Goal: Information Seeking & Learning: Learn about a topic

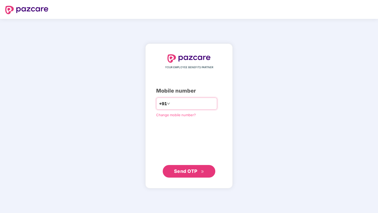
click at [196, 110] on div "+91" at bounding box center [186, 104] width 61 height 12
click at [190, 106] on input "number" at bounding box center [192, 104] width 43 height 8
type input "**********"
click at [183, 171] on span "Send OTP" at bounding box center [185, 171] width 23 height 6
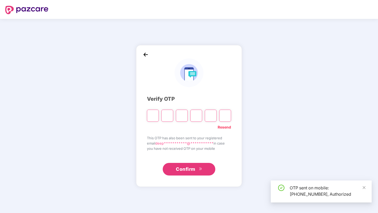
click at [149, 121] on input "Please enter verification code. Digit 1" at bounding box center [153, 116] width 12 height 12
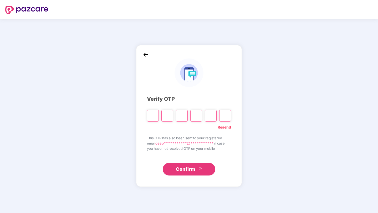
type input "*"
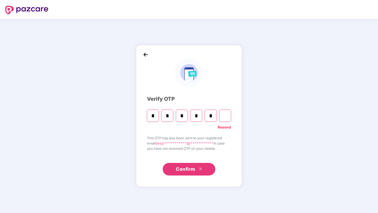
type input "*"
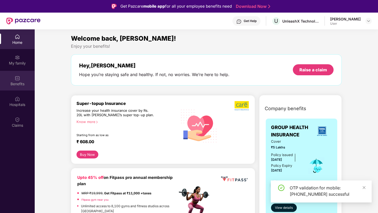
click at [17, 86] on div "Benefits" at bounding box center [17, 83] width 35 height 5
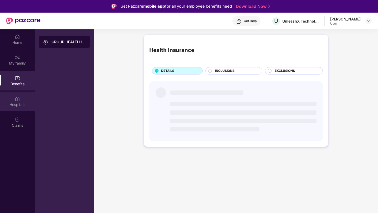
click at [18, 99] on img at bounding box center [17, 98] width 5 height 5
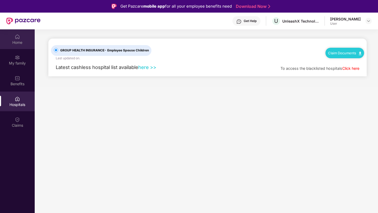
click at [16, 40] on div "Home" at bounding box center [17, 42] width 35 height 5
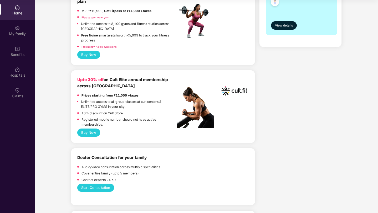
scroll to position [157, 0]
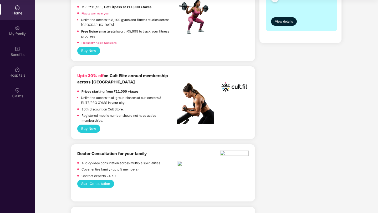
click at [82, 127] on button "Buy Now" at bounding box center [88, 129] width 23 height 8
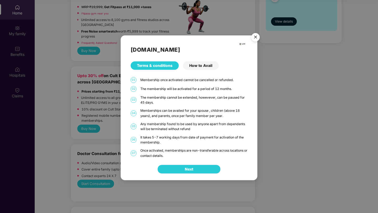
click at [195, 169] on button "Next" at bounding box center [188, 169] width 63 height 9
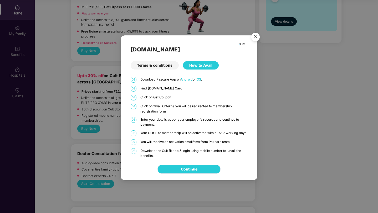
click at [193, 170] on link "Continue" at bounding box center [189, 169] width 17 height 6
click at [254, 33] on img "Close" at bounding box center [255, 37] width 15 height 15
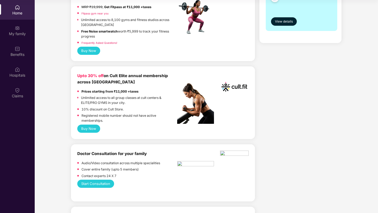
click at [86, 130] on button "Buy Now" at bounding box center [88, 129] width 23 height 8
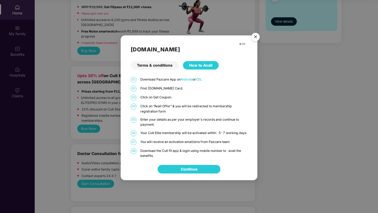
click at [189, 172] on link "Continue" at bounding box center [189, 169] width 17 height 6
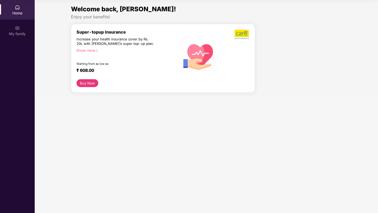
scroll to position [29, 0]
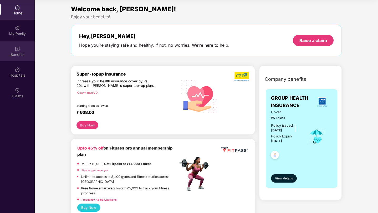
click at [21, 56] on div "Benefits" at bounding box center [17, 54] width 35 height 5
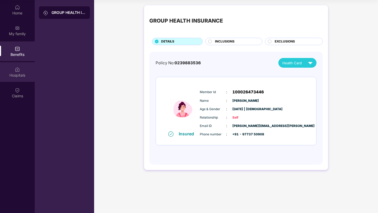
click at [21, 67] on div "Hospitals" at bounding box center [17, 72] width 35 height 20
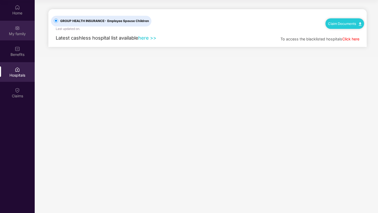
click at [15, 28] on img at bounding box center [17, 27] width 5 height 5
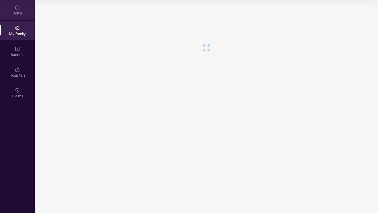
click at [14, 14] on div "Home" at bounding box center [17, 13] width 35 height 5
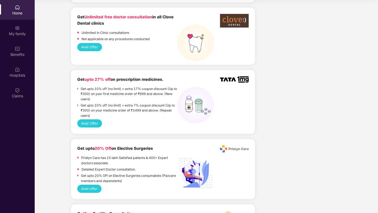
scroll to position [253, 0]
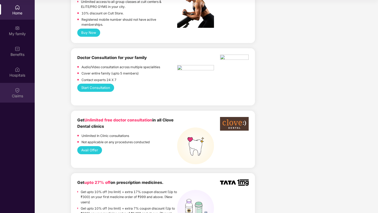
click at [21, 96] on div "Claims" at bounding box center [17, 95] width 35 height 5
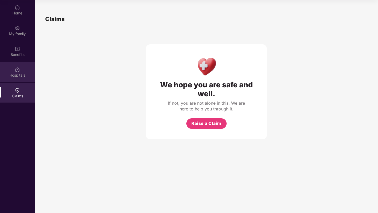
click at [9, 73] on div "Hospitals" at bounding box center [17, 75] width 35 height 5
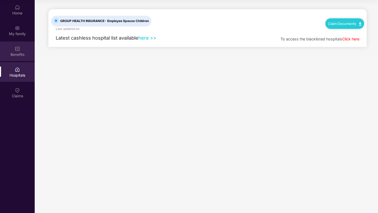
click at [17, 48] on img at bounding box center [17, 48] width 5 height 5
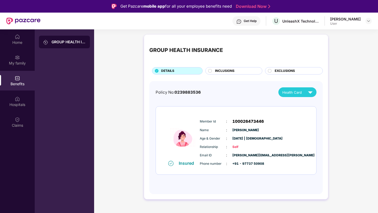
click at [243, 17] on div "Get Help" at bounding box center [246, 20] width 28 height 9
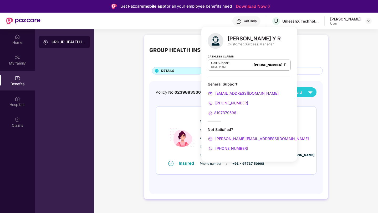
click at [261, 112] on div "8197379596" at bounding box center [248, 113] width 83 height 6
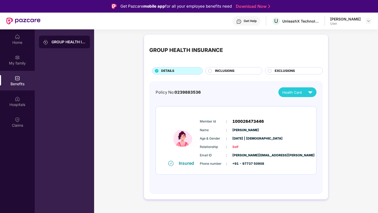
click at [105, 101] on div "GROUP HEALTH INSURANCE DETAILS INCLUSIONS EXCLUSIONS Policy No: 0239883536 Heal…" at bounding box center [236, 119] width 284 height 175
click at [18, 83] on div "Benefits" at bounding box center [17, 83] width 35 height 5
click at [64, 44] on div "GROUP HEALTH INSURANCE" at bounding box center [68, 41] width 34 height 5
click at [75, 41] on div "GROUP HEALTH INSURANCE" at bounding box center [68, 41] width 34 height 5
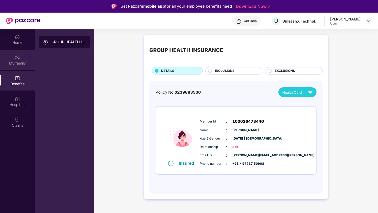
click at [17, 64] on div "My family" at bounding box center [17, 63] width 35 height 5
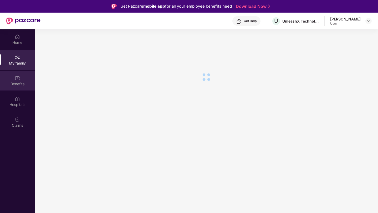
click at [19, 86] on div "Benefits" at bounding box center [17, 83] width 35 height 5
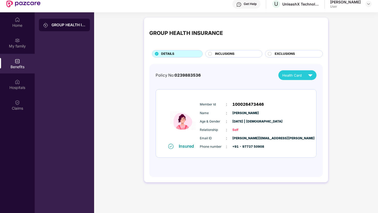
scroll to position [13, 0]
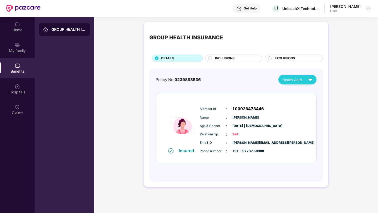
click at [226, 57] on span "INCLUSIONS" at bounding box center [224, 58] width 19 height 5
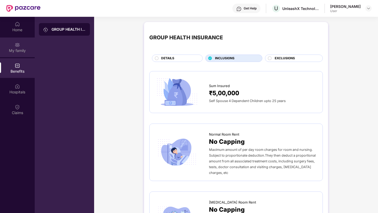
click at [11, 47] on div "My family" at bounding box center [17, 48] width 35 height 20
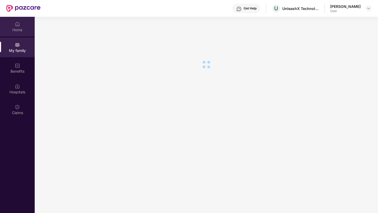
click at [19, 24] on img at bounding box center [17, 24] width 5 height 5
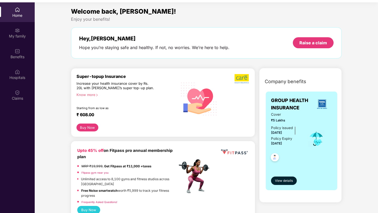
scroll to position [1, 0]
